Goal: Task Accomplishment & Management: Manage account settings

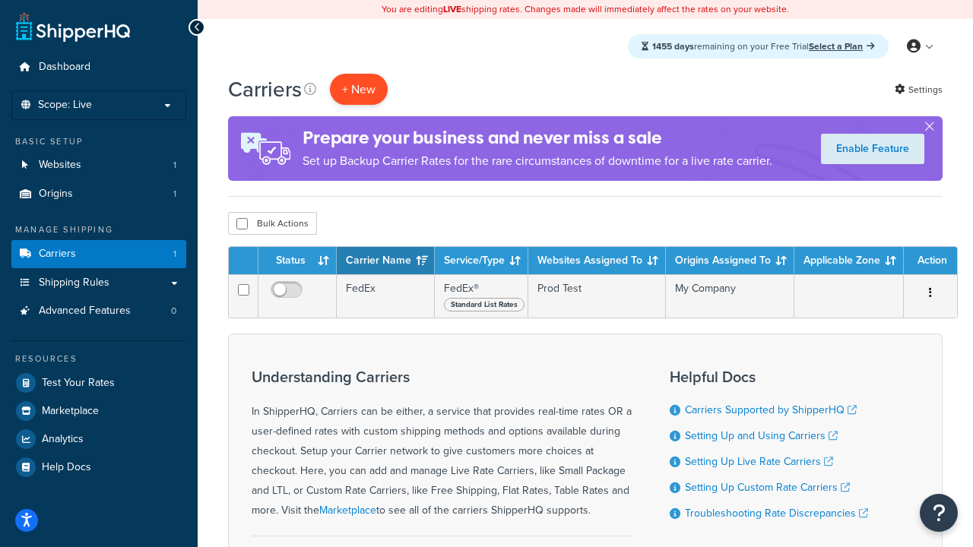
click at [359, 89] on button "+ New" at bounding box center [359, 89] width 58 height 31
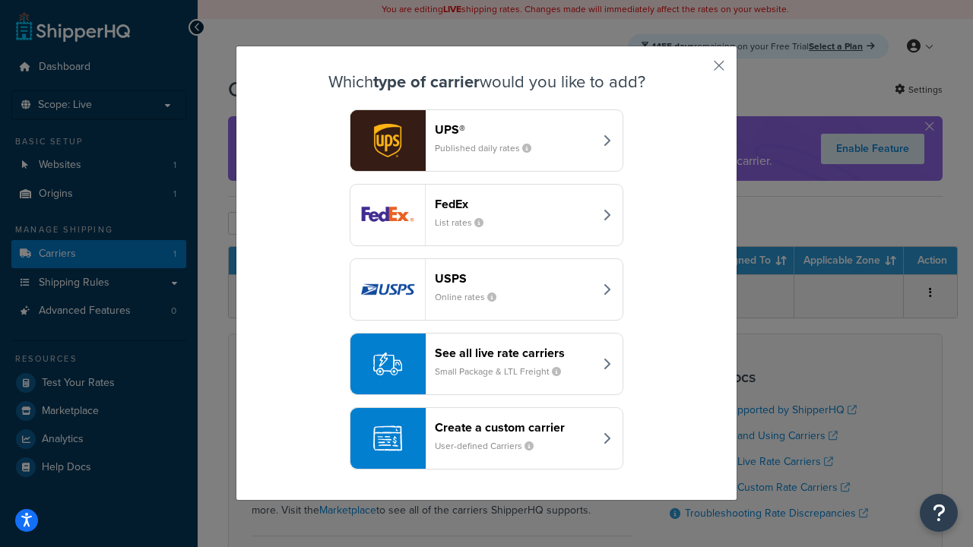
click at [486, 215] on div "FedEx List rates" at bounding box center [514, 215] width 159 height 36
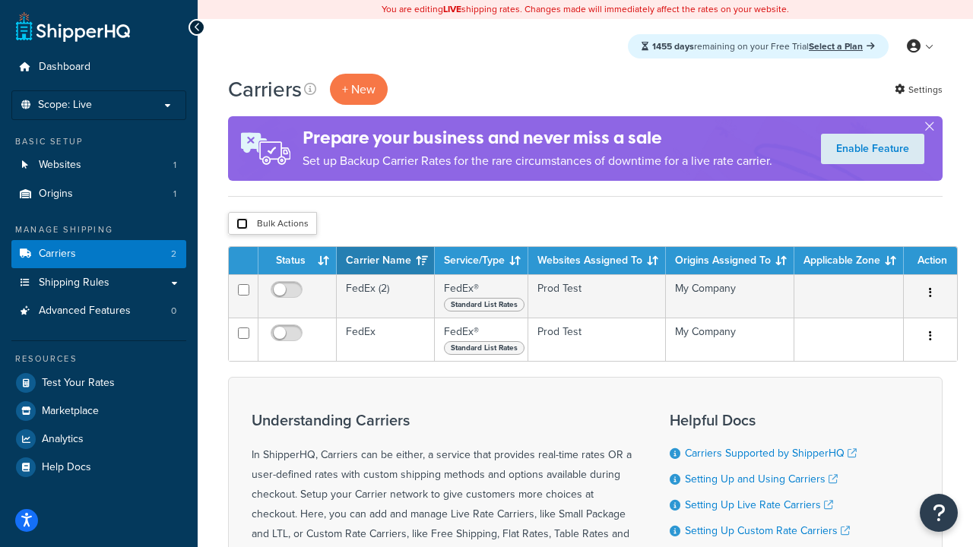
click at [242, 224] on input "checkbox" at bounding box center [241, 223] width 11 height 11
checkbox input "true"
click at [0, 0] on button "Delete" at bounding box center [0, 0] width 0 height 0
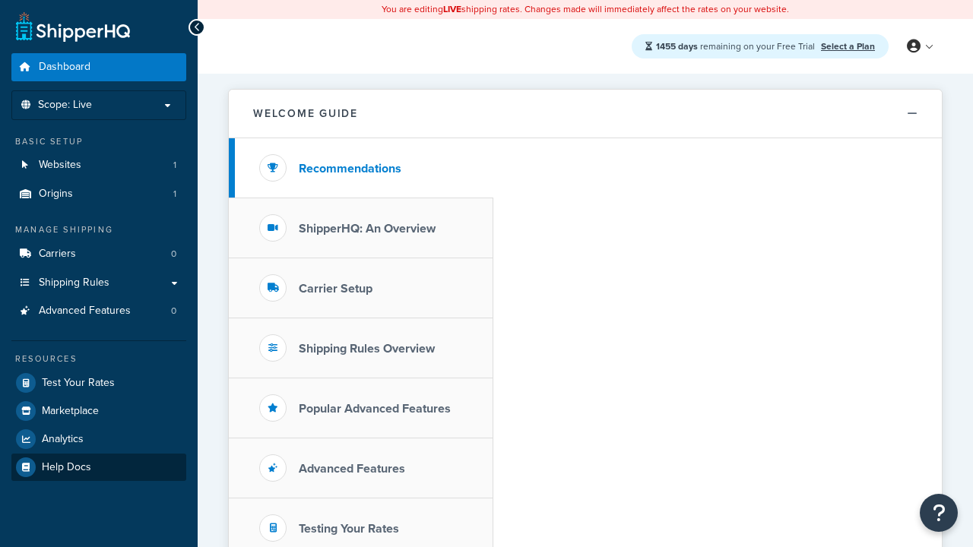
click at [99, 467] on link "Help Docs" at bounding box center [98, 467] width 175 height 27
